Goal: Complete application form

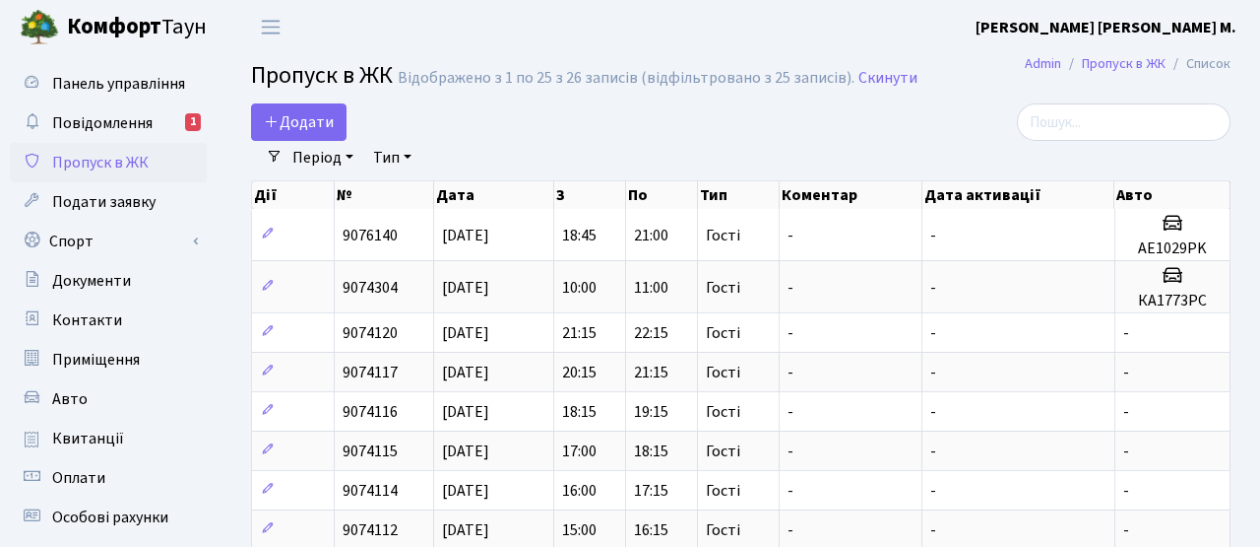
select select "25"
click at [312, 122] on span "Додати" at bounding box center [299, 122] width 70 height 22
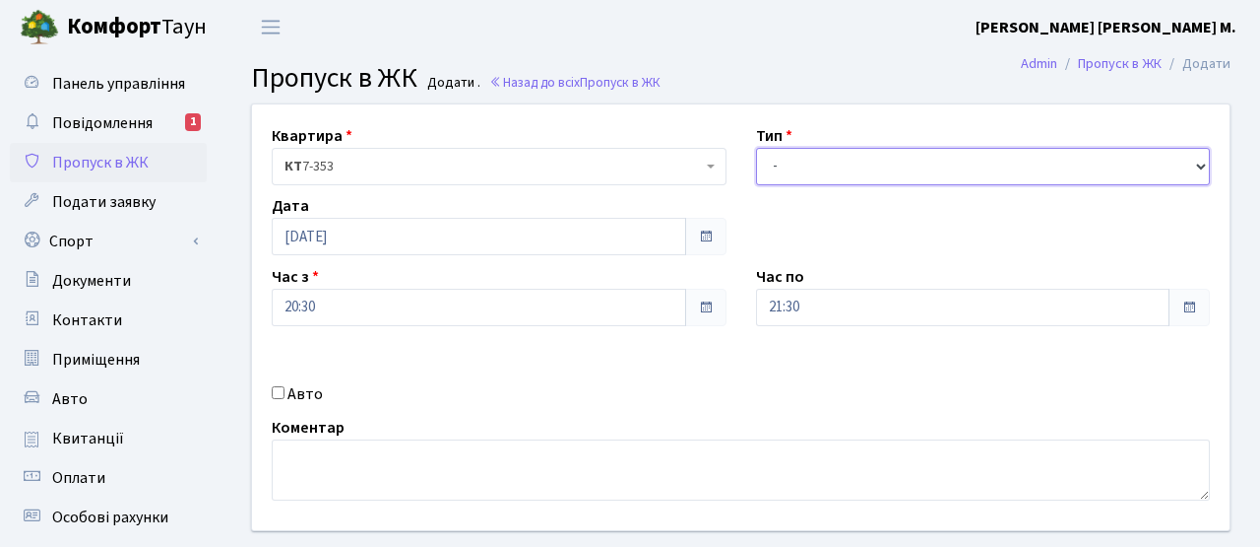
click at [882, 174] on select "- Доставка Таксі Гості Сервіс" at bounding box center [983, 166] width 455 height 37
select select "3"
click at [756, 148] on select "- Доставка Таксі Гості Сервіс" at bounding box center [983, 166] width 455 height 37
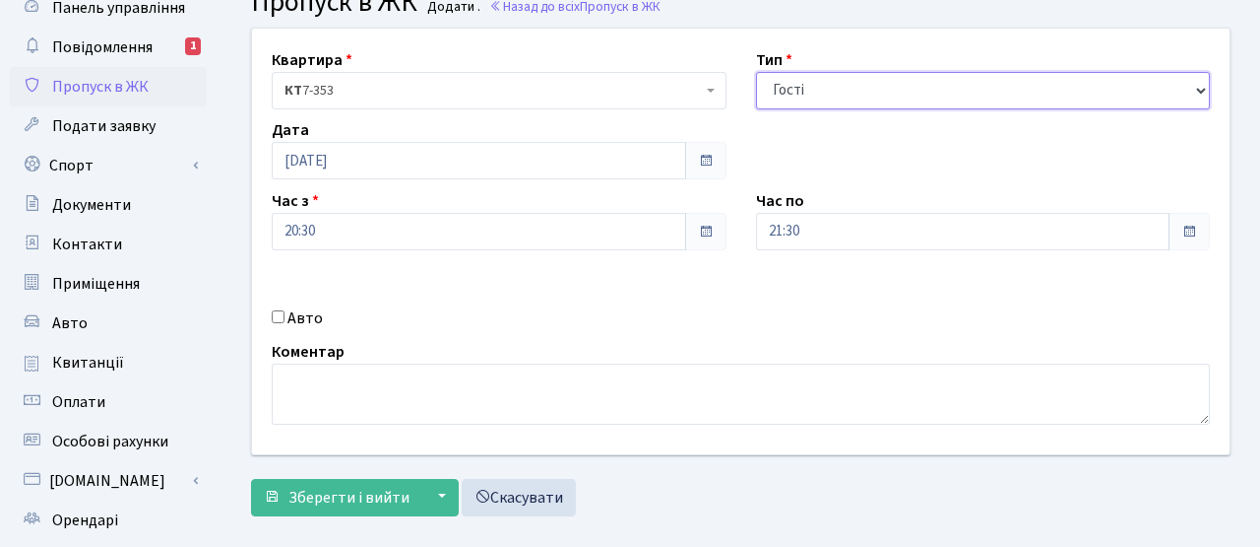
scroll to position [106, 0]
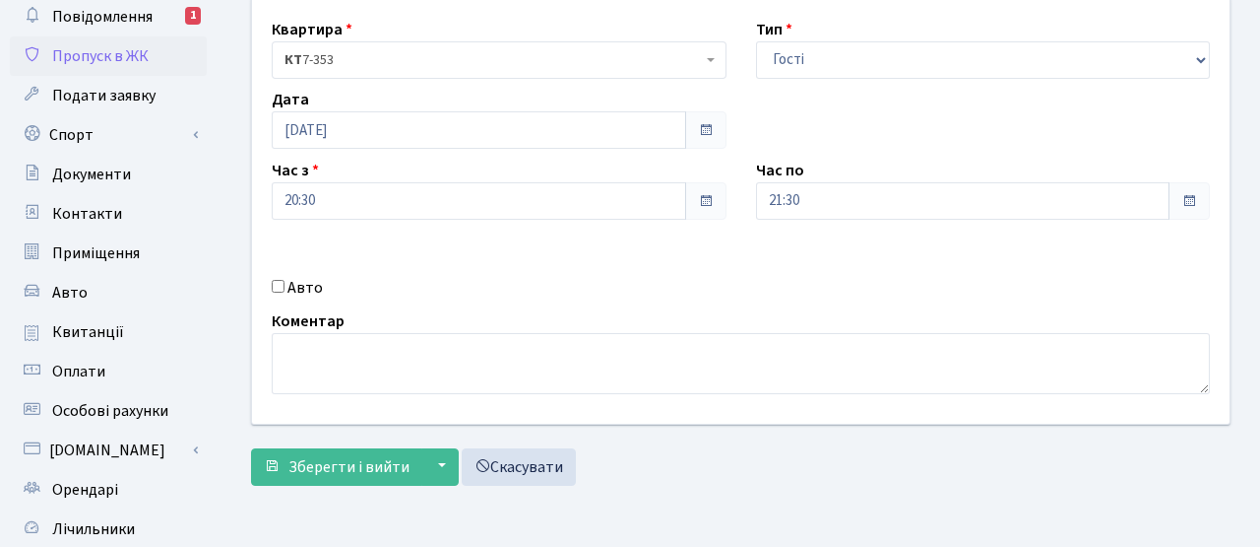
click at [309, 294] on label "Авто" at bounding box center [305, 288] width 35 height 24
click at [285, 292] on input "Авто" at bounding box center [278, 286] width 13 height 13
checkbox input "true"
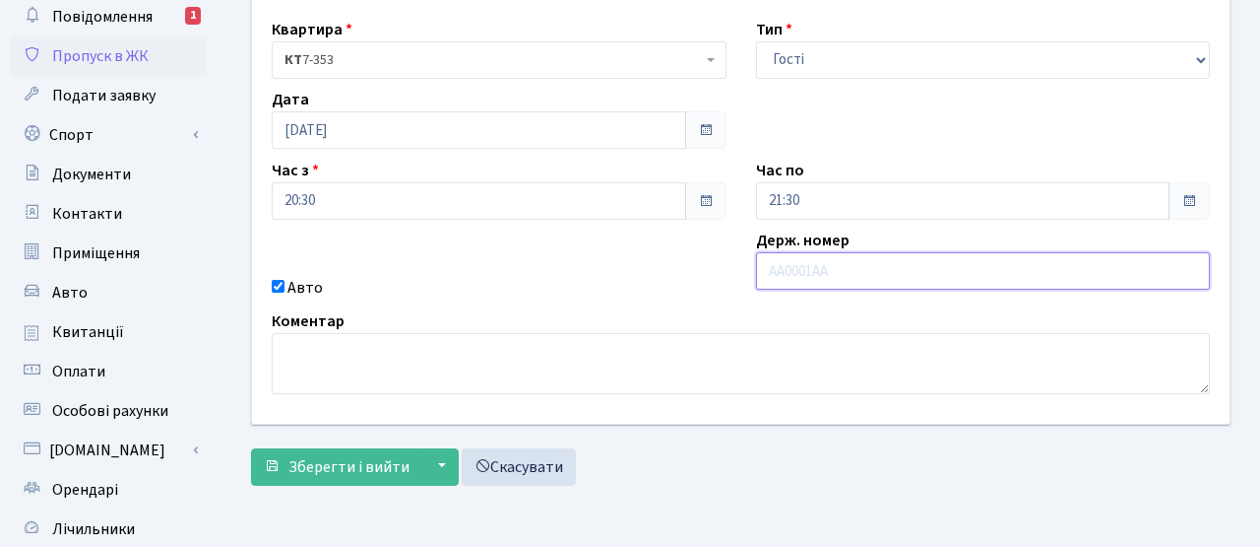
click at [872, 273] on input "text" at bounding box center [983, 270] width 455 height 37
type input "аа3234хк"
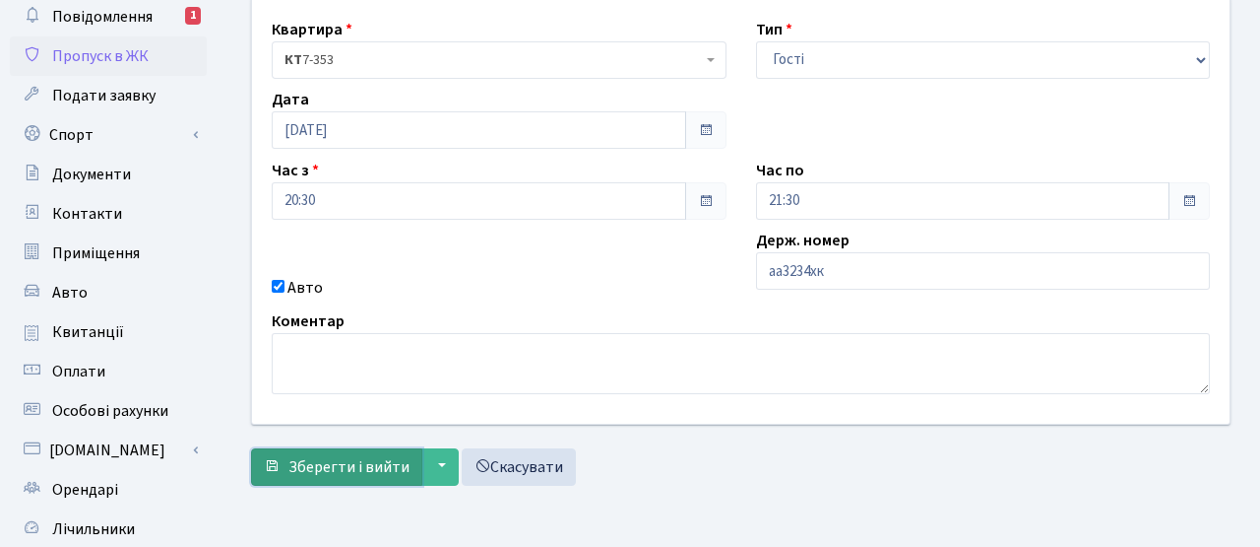
click at [355, 451] on button "Зберегти і вийти" at bounding box center [336, 466] width 171 height 37
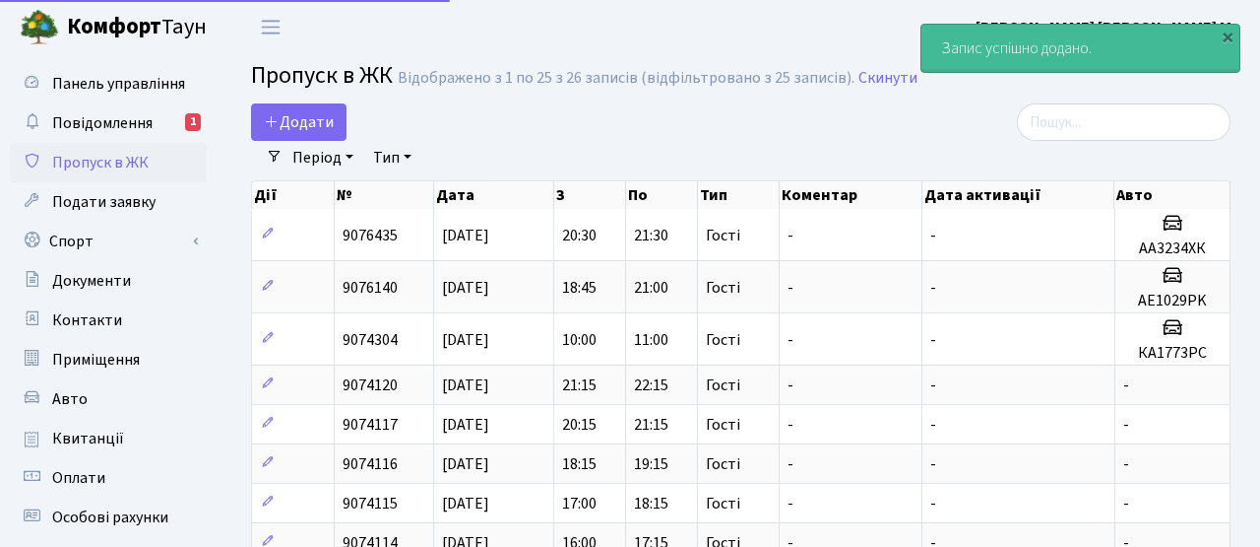
select select "25"
